Goal: Find contact information

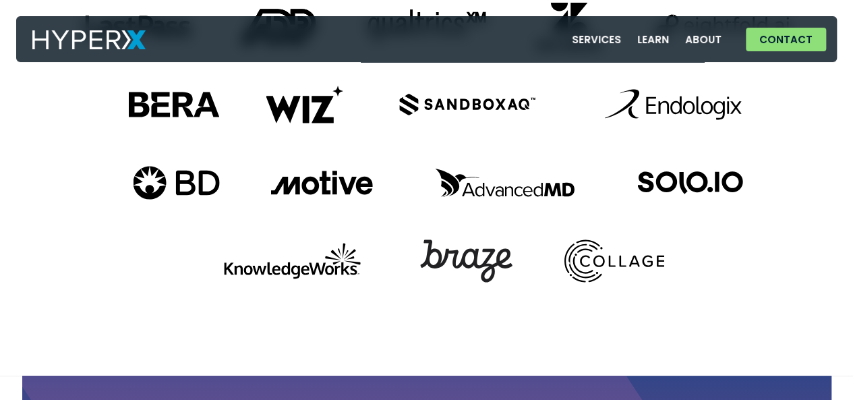
scroll to position [5111, 0]
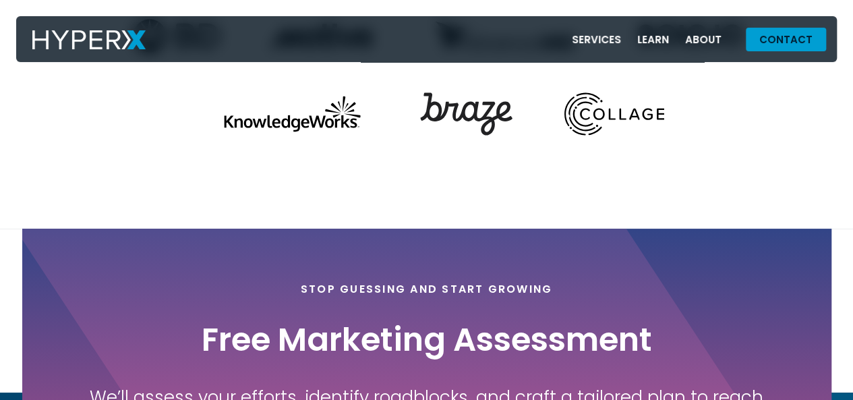
click at [759, 45] on link "Contact" at bounding box center [786, 40] width 80 height 24
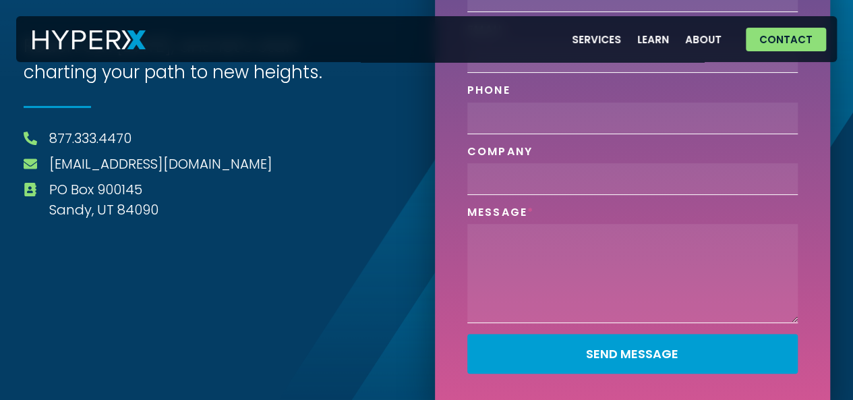
scroll to position [140, 0]
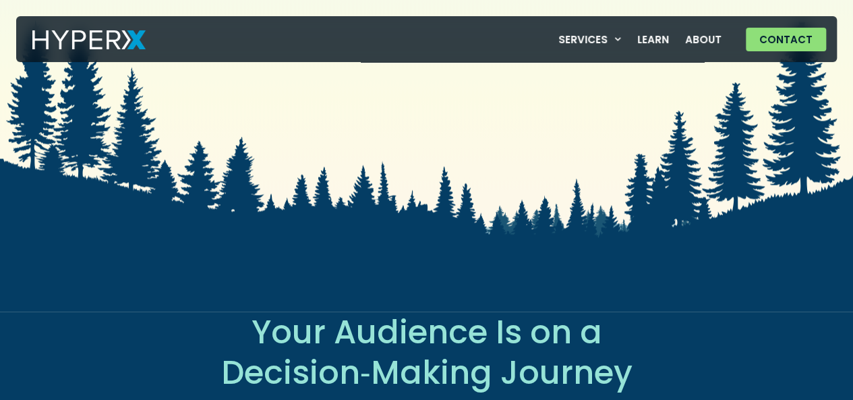
scroll to position [2215, 0]
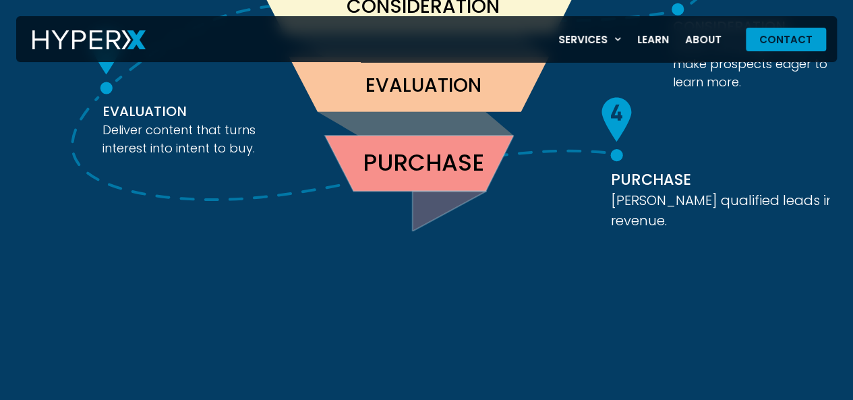
click at [803, 49] on link "Contact" at bounding box center [786, 40] width 80 height 24
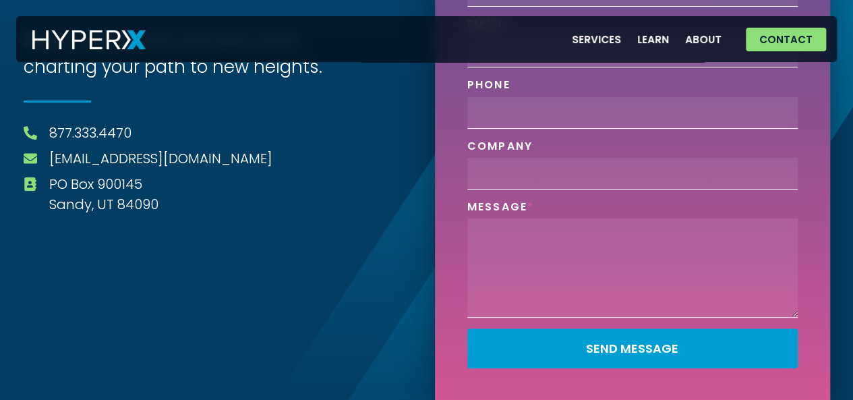
scroll to position [140, 0]
